Goal: Navigation & Orientation: Find specific page/section

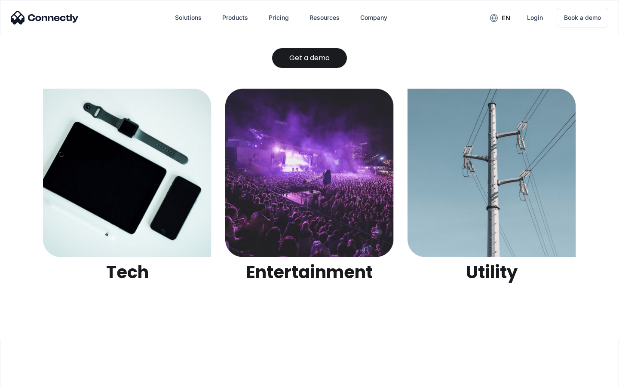
scroll to position [2712, 0]
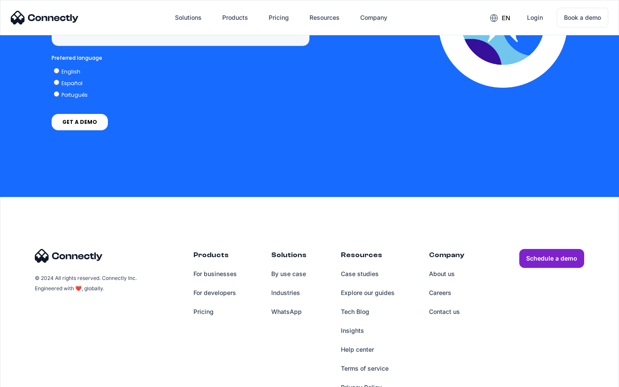
scroll to position [2507, 0]
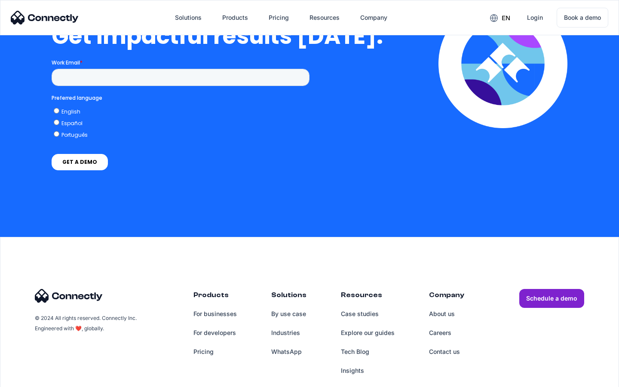
scroll to position [1897, 0]
